Goal: Information Seeking & Learning: Learn about a topic

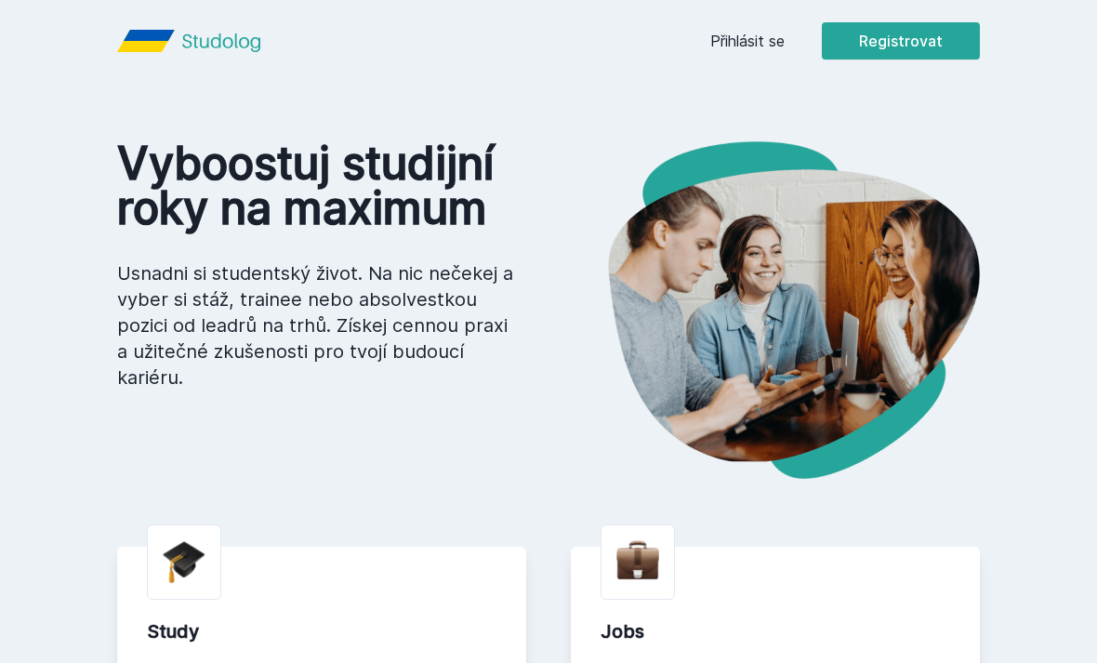
click at [739, 49] on link "Přihlásit se" at bounding box center [747, 41] width 74 height 22
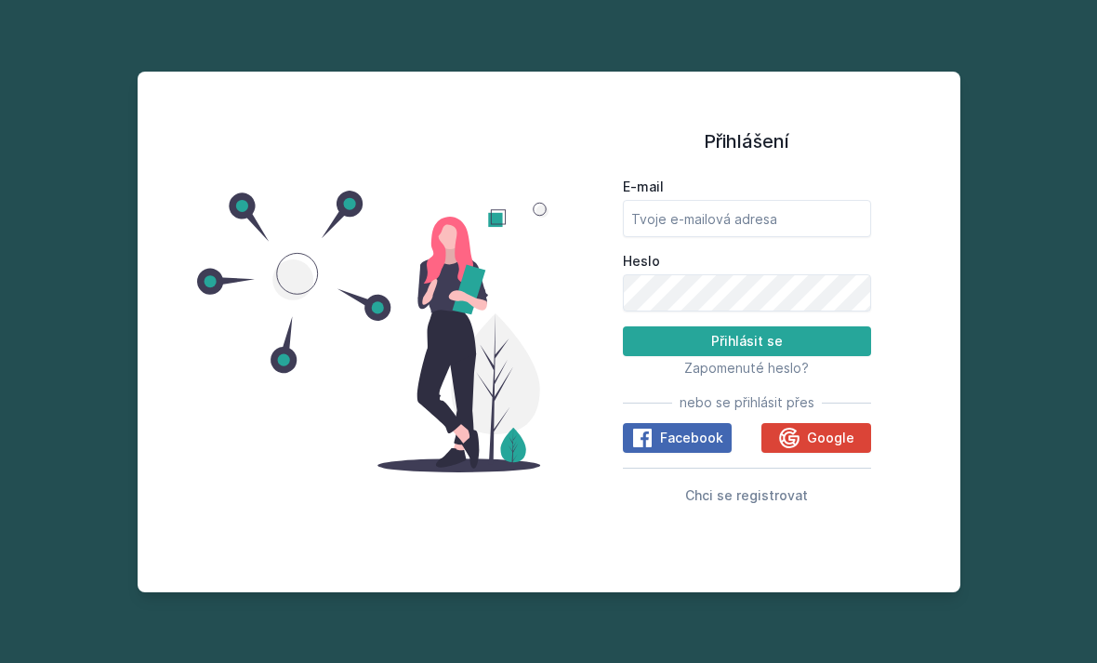
click at [829, 447] on span "Google" at bounding box center [830, 438] width 47 height 19
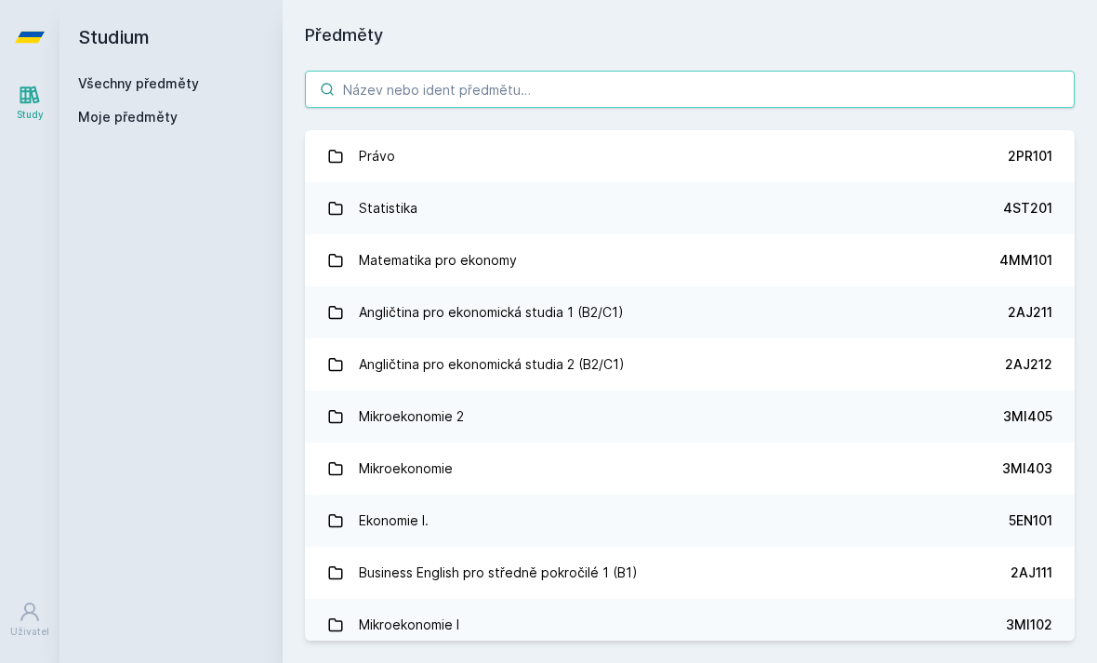
click at [368, 94] on input "search" at bounding box center [690, 89] width 770 height 37
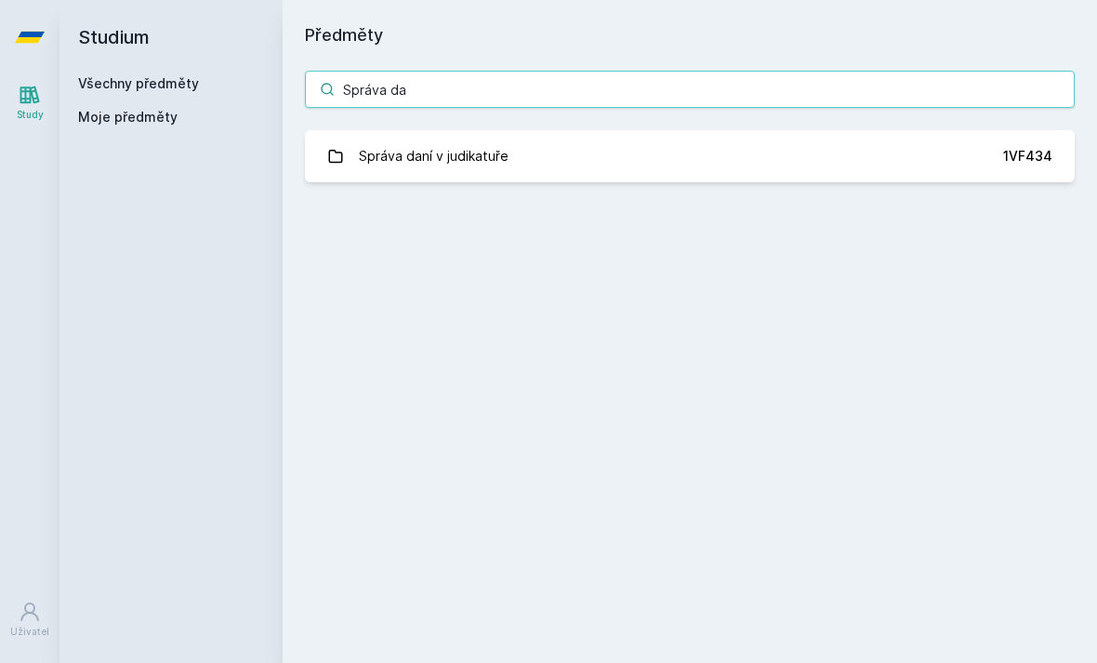
type input "Správa da"
click at [359, 167] on div "Správa daní v judikatuře" at bounding box center [434, 156] width 150 height 37
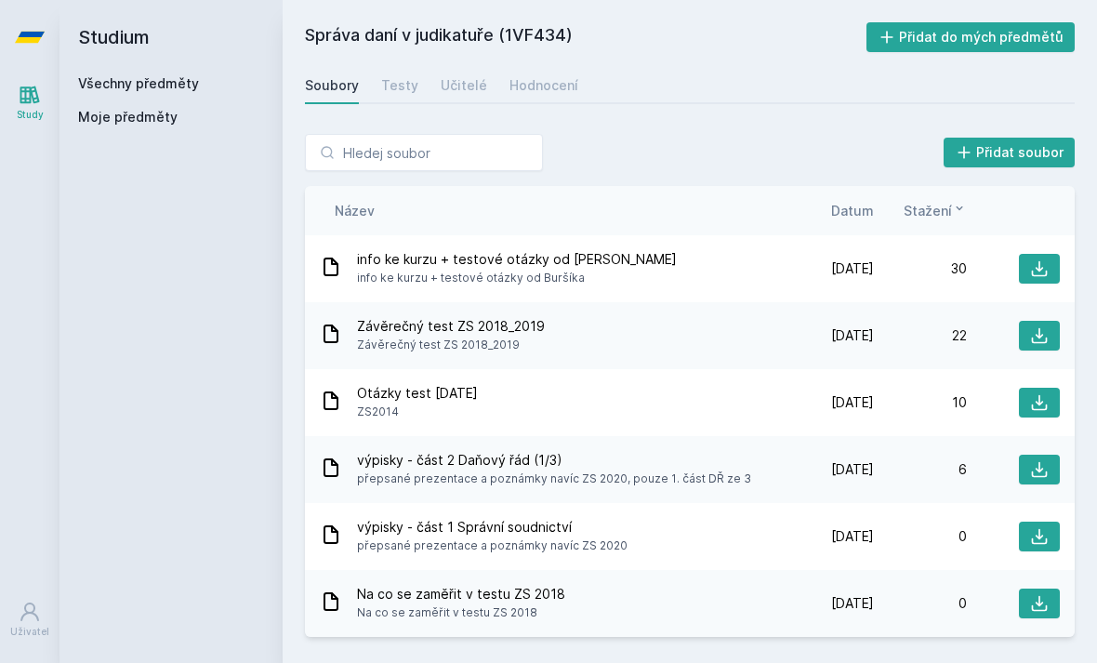
click at [1039, 275] on icon at bounding box center [1040, 269] width 16 height 16
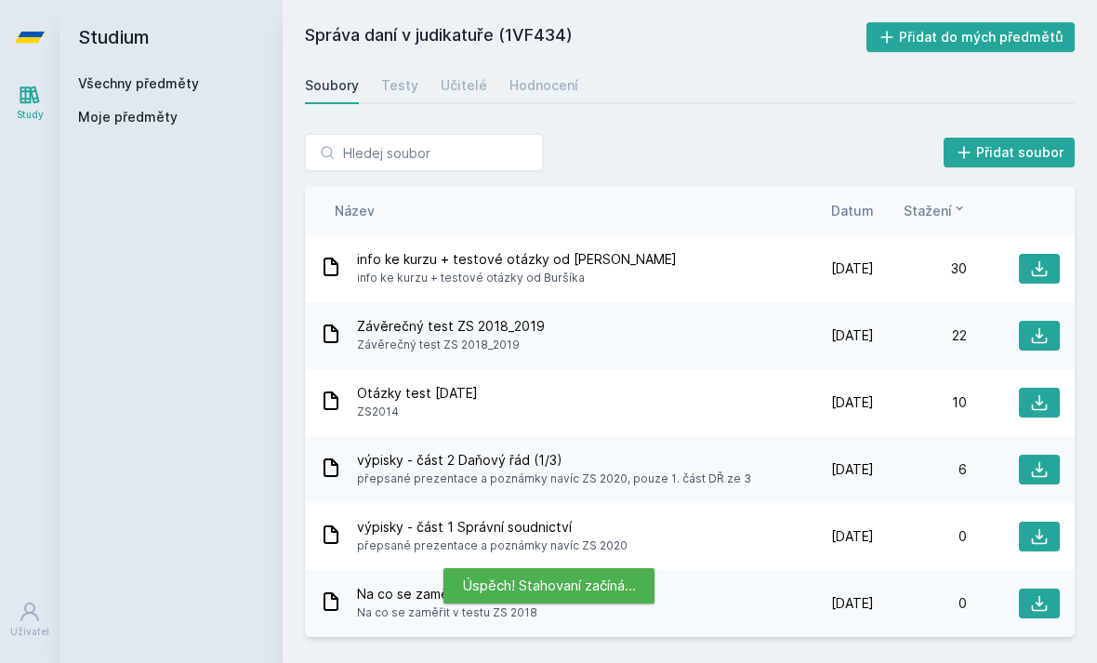
click at [1026, 396] on button at bounding box center [1039, 403] width 41 height 30
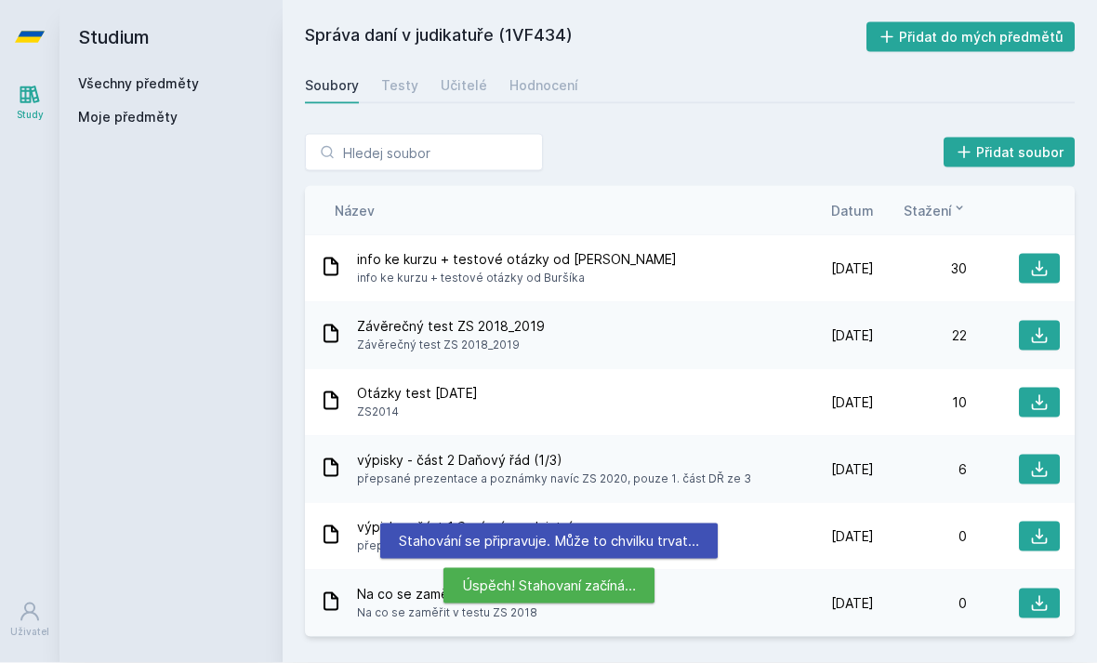
scroll to position [60, 0]
